Goal: Information Seeking & Learning: Find specific fact

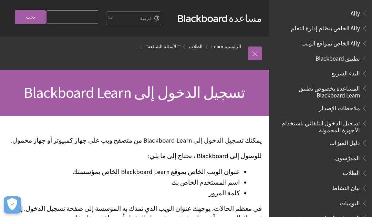
scroll to position [521, 0]
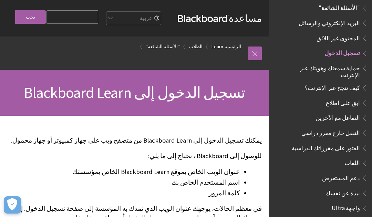
click at [31, 16] on input "بحث" at bounding box center [30, 16] width 31 height 13
click at [74, 22] on input "Search Query" at bounding box center [72, 16] width 52 height 13
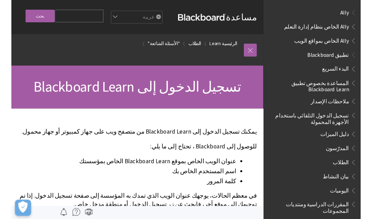
scroll to position [545, 0]
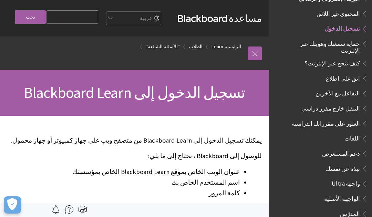
click at [63, 24] on input "Search Query" at bounding box center [72, 16] width 52 height 13
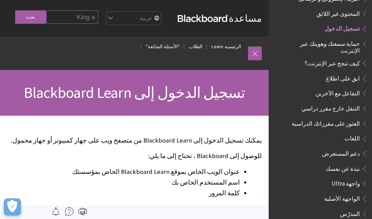
type input "King a"
click at [31, 22] on input "بحث" at bounding box center [30, 16] width 31 height 13
click at [33, 22] on input "بحث" at bounding box center [30, 16] width 31 height 13
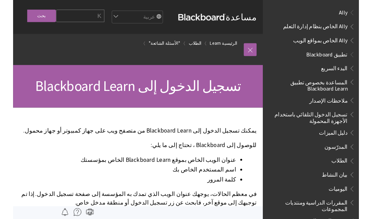
scroll to position [545, 0]
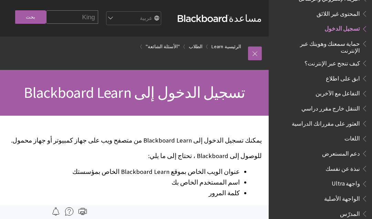
type input "King"
click at [26, 22] on input "بحث" at bounding box center [30, 16] width 31 height 13
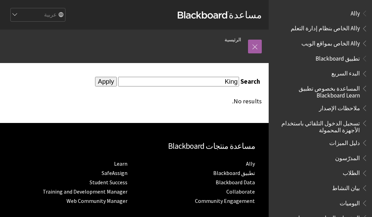
click at [200, 84] on input "King" at bounding box center [178, 81] width 121 height 9
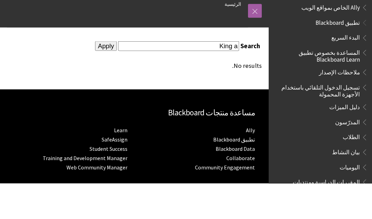
type input "King a"
click at [117, 77] on input "Apply" at bounding box center [106, 82] width 22 height 10
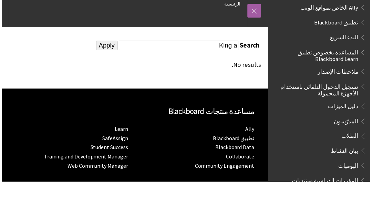
scroll to position [34, 0]
